Goal: Information Seeking & Learning: Learn about a topic

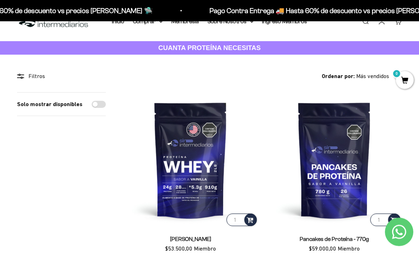
scroll to position [20, 0]
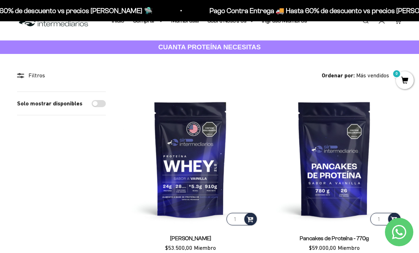
click at [192, 184] on img at bounding box center [190, 159] width 135 height 135
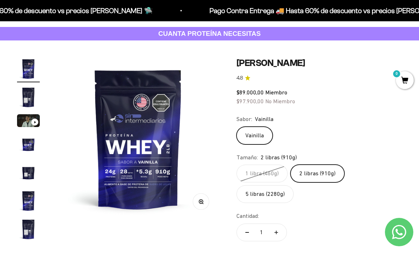
click at [294, 185] on label "5 libras (2280g)" at bounding box center [264, 194] width 57 height 18
click at [236, 165] on input "5 libras (2280g)" at bounding box center [236, 164] width 0 height 0
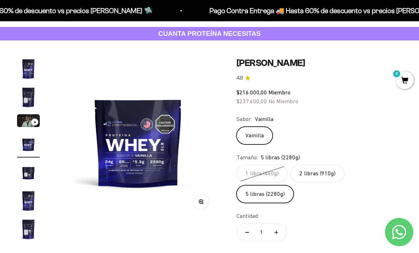
click at [323, 180] on label "2 libras (910g)" at bounding box center [317, 174] width 54 height 18
click at [236, 165] on input "2 libras (910g)" at bounding box center [236, 164] width 0 height 0
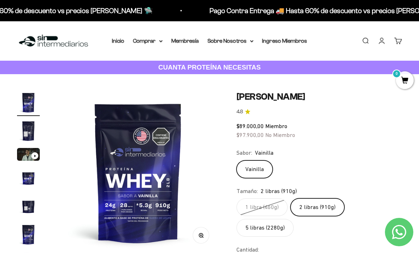
click at [121, 39] on link "Inicio" at bounding box center [118, 41] width 12 height 6
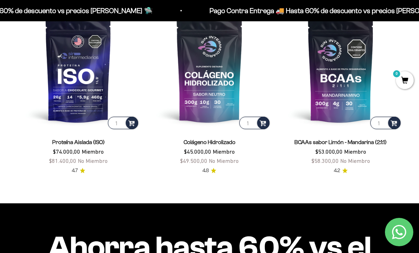
scroll to position [439, 0]
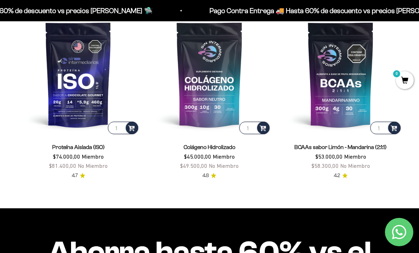
click at [63, 146] on link "Proteína Aislada (ISO)" at bounding box center [78, 147] width 53 height 6
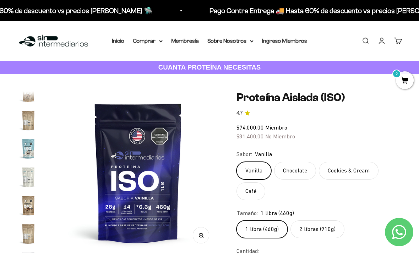
click at [24, 151] on img "Ir al artículo 12" at bounding box center [28, 148] width 23 height 23
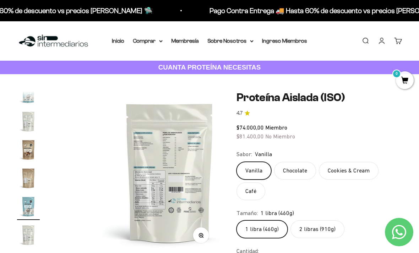
scroll to position [184, 0]
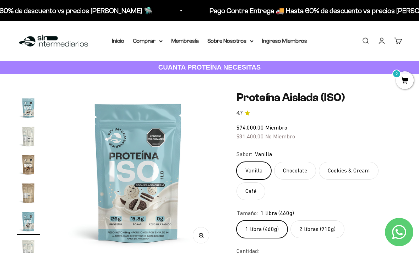
click at [29, 158] on img "Ir al artículo 10" at bounding box center [28, 164] width 23 height 23
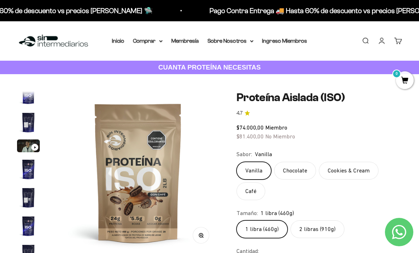
scroll to position [9, 0]
click at [26, 170] on img "Ir al artículo 4" at bounding box center [28, 169] width 23 height 23
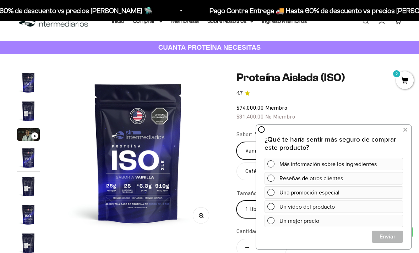
scroll to position [0, 0]
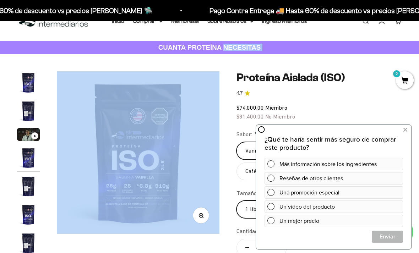
click at [154, 185] on img at bounding box center [138, 152] width 163 height 163
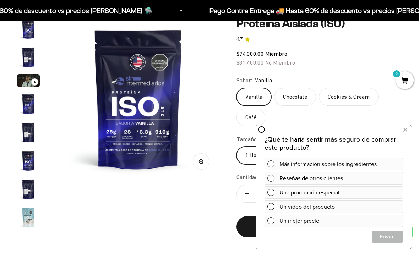
scroll to position [72, 0]
